Goal: Understand process/instructions

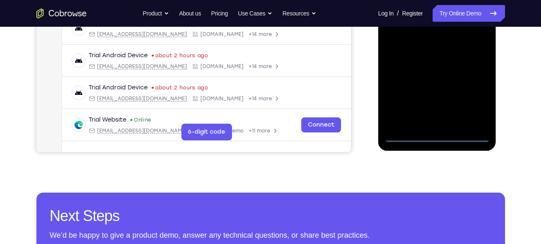
scroll to position [242, 0]
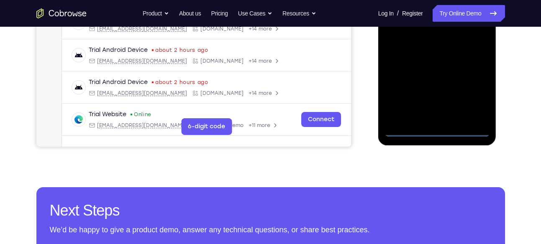
click at [437, 128] on div at bounding box center [437, 19] width 105 height 234
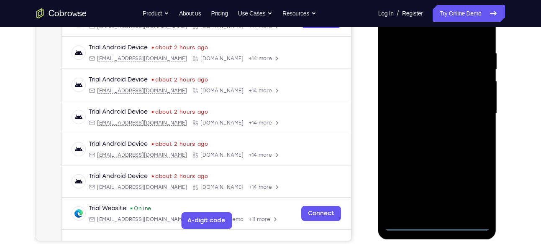
scroll to position [148, 0]
click at [472, 183] on div at bounding box center [437, 114] width 105 height 234
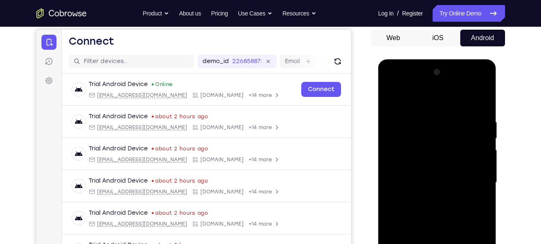
scroll to position [79, 0]
click at [430, 103] on div at bounding box center [437, 183] width 105 height 234
click at [471, 180] on div at bounding box center [437, 183] width 105 height 234
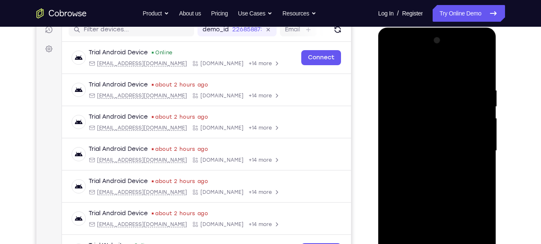
scroll to position [121, 0]
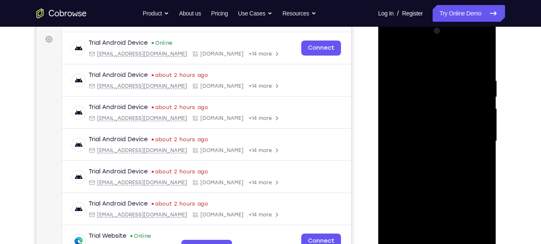
click at [427, 156] on div at bounding box center [437, 141] width 105 height 234
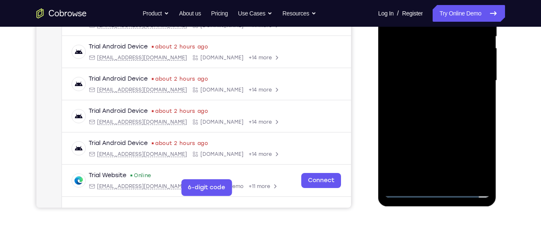
scroll to position [182, 0]
click at [445, 71] on div at bounding box center [437, 80] width 105 height 234
click at [435, 80] on div at bounding box center [437, 80] width 105 height 234
click at [436, 105] on div at bounding box center [437, 80] width 105 height 234
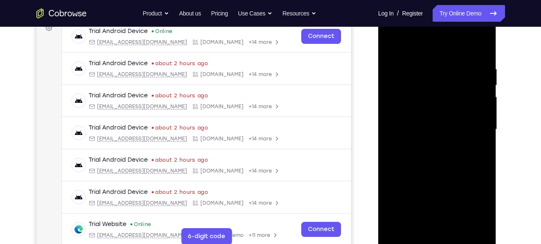
scroll to position [131, 0]
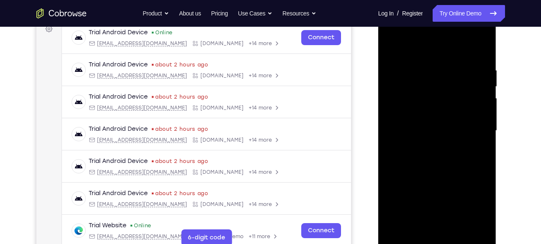
click at [479, 141] on div at bounding box center [437, 131] width 105 height 234
click at [439, 127] on div at bounding box center [437, 131] width 105 height 234
click at [439, 157] on div at bounding box center [437, 131] width 105 height 234
click at [436, 165] on div at bounding box center [437, 131] width 105 height 234
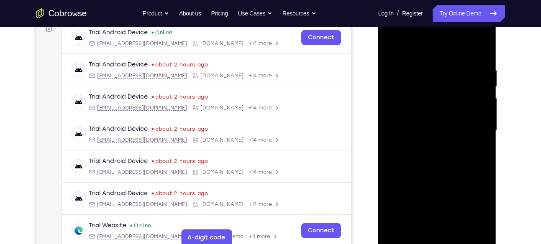
click at [427, 60] on div at bounding box center [437, 131] width 105 height 234
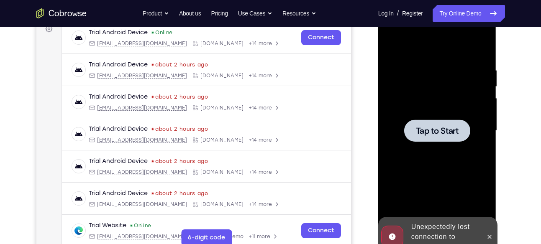
click at [450, 131] on span "Tap to Start" at bounding box center [437, 131] width 43 height 8
